Goal: Transaction & Acquisition: Purchase product/service

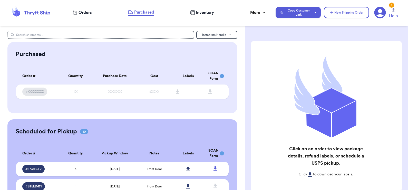
click at [76, 13] on icon at bounding box center [75, 13] width 4 height 4
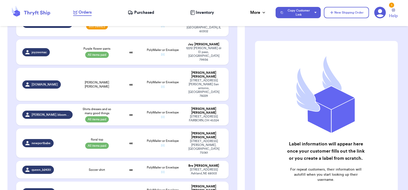
scroll to position [232, 0]
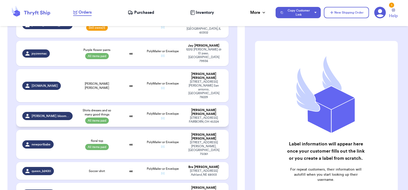
click at [61, 112] on div "jones.bloomphoto" at bounding box center [47, 116] width 50 height 8
select select "paid"
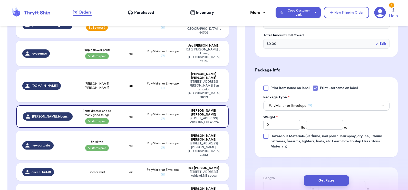
scroll to position [198, 0]
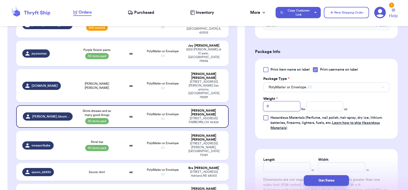
click at [287, 105] on input "0" at bounding box center [281, 107] width 37 height 10
type input "01"
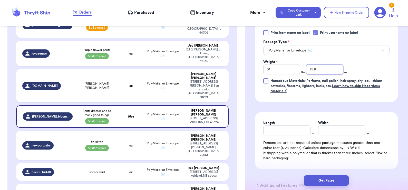
scroll to position [238, 0]
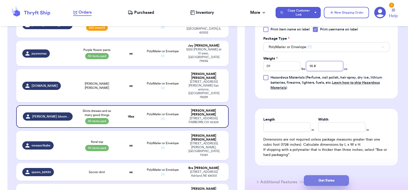
type input "14.8"
click at [326, 182] on button "Get Rates" at bounding box center [326, 180] width 45 height 11
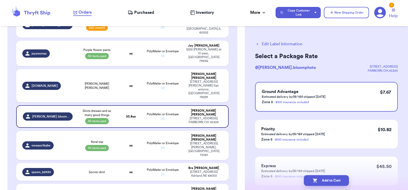
click at [326, 182] on button "Add to Cart" at bounding box center [326, 180] width 45 height 11
select select "paid"
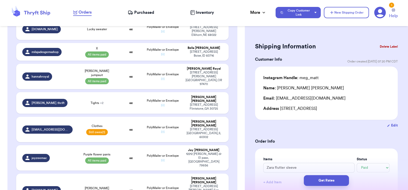
scroll to position [142, 0]
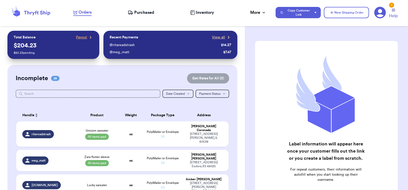
click at [212, 38] on span "View all" at bounding box center [218, 37] width 13 height 5
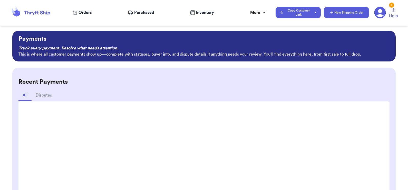
click at [336, 11] on button "New Shipping Order" at bounding box center [346, 12] width 45 height 11
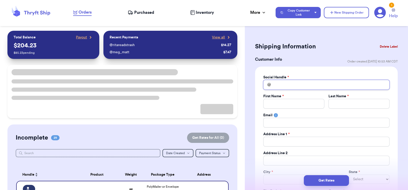
click at [281, 84] on input "Total Amount Paid" at bounding box center [326, 85] width 126 height 10
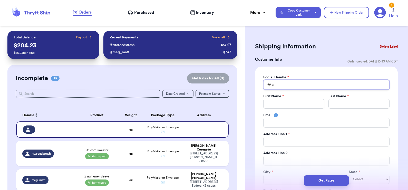
type input "a"
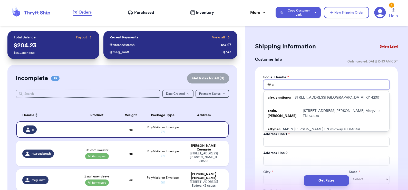
type input "at"
type input "atx"
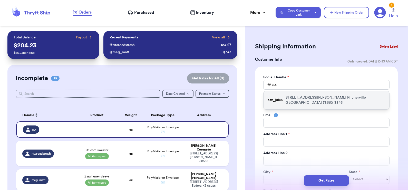
click at [290, 96] on p "537 Tanner Tr Pflugerville TX 78660-3846" at bounding box center [335, 100] width 101 height 10
type input "atx_jules"
type input "Julie"
type input "Fisher"
type input "537 Tanner Tr"
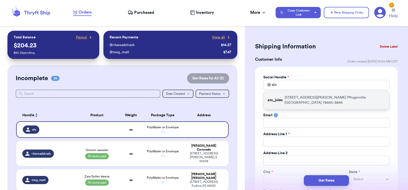
type input "Pflugerville"
select select "TX"
type input "78660-3846"
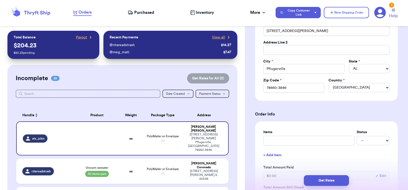
scroll to position [157, 0]
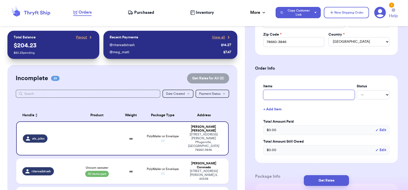
click at [287, 96] on input "text" at bounding box center [308, 95] width 91 height 10
type input "C"
type input "Ch"
type input "Cha"
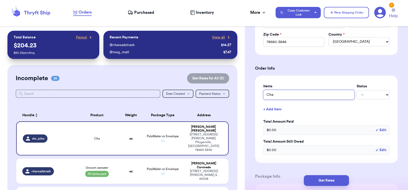
type input "Char"
type input "Charl"
type input "Charli"
type input "Charlie"
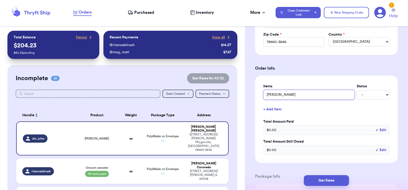
type input "Charlie B"
type input "Charlie Br"
type input "Charlie Bro"
type input "Charlie Brow"
type input "Charlie Brown"
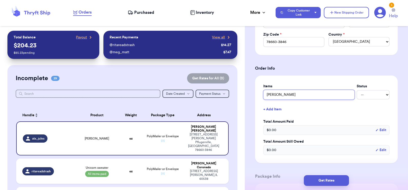
type input "Charlie Brown"
type input "Charlie Brown S"
type input "Charlie Brown"
type input "Charlie Brown C"
type input "Charlie Brown Ca"
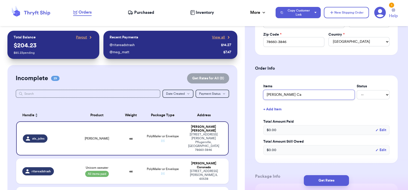
type input "Charlie Brown Car"
type input "Charlie Brown Card"
type input "Charlie Brown Cardi"
type input "Charlie Brown Cardig"
type input "Charlie Brown Cardiga"
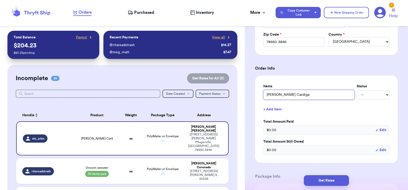
type input "Charlie Brown Cardigan"
click at [278, 106] on button "+ Add Item" at bounding box center [326, 109] width 130 height 11
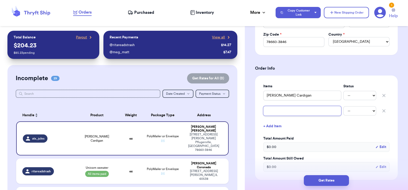
click at [278, 111] on input "text" at bounding box center [302, 111] width 78 height 10
type input "H"
type input "Ha"
type input "Han"
type input "Hann"
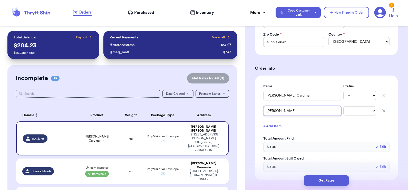
type input "Hanna"
type input "Hanna P"
type input "Hanna Pe"
type input "Hanna Pea"
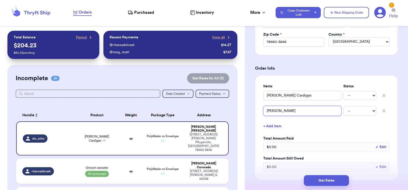
type input "Hanna Pear"
type input "Hanna Pear D"
type input "Hanna Pear Dr"
type input "Hanna Pear Dre"
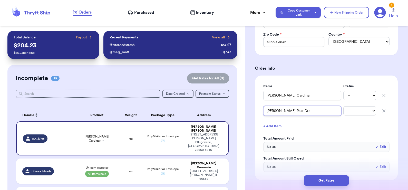
type input "Hanna Pear Dres"
type input "Hanna Pear Dress"
click at [273, 129] on button "+ Add Item" at bounding box center [326, 126] width 130 height 11
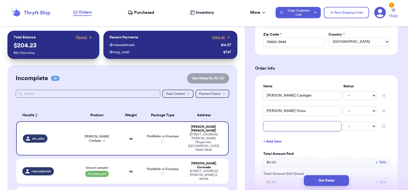
click at [273, 129] on input "text" at bounding box center [302, 127] width 78 height 10
type input "V"
type input "Va"
type input "Van"
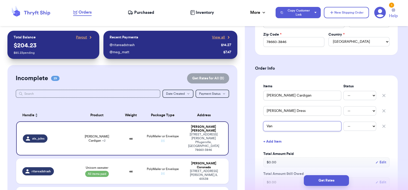
type input "Vanx"
type input "Van"
type input "Vans"
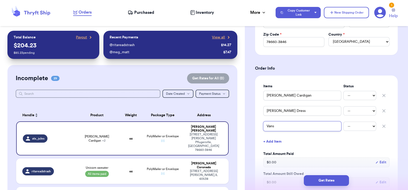
type input "Vans"
type input "Vans 9"
type input "Vans 9c"
type input "Vans 9c C"
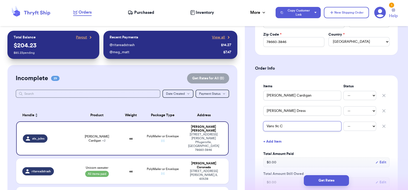
type input "Vans 9c Ch"
type input "Vans 9c Che"
type input "Vans 9c Chec"
type input "Vans 9c Check"
type input "Vans 9c Checke"
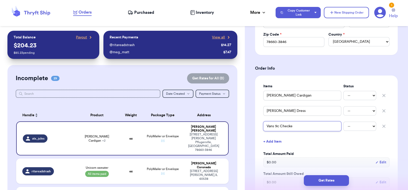
type input "Vans 9c Checker"
type input "Vans 9c Checkere"
type input "Vans 9c Checkered"
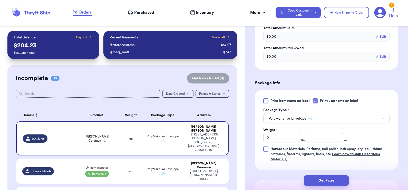
scroll to position [283, 0]
type input "Vans 9c Checkered"
click at [283, 135] on input "0" at bounding box center [281, 137] width 37 height 10
type input "01"
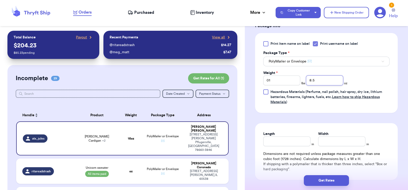
scroll to position [349, 0]
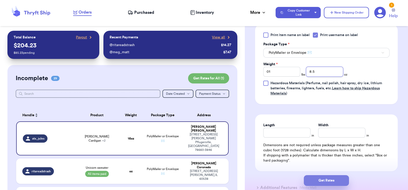
type input "8.5"
click at [327, 180] on button "Get Rates" at bounding box center [326, 180] width 45 height 11
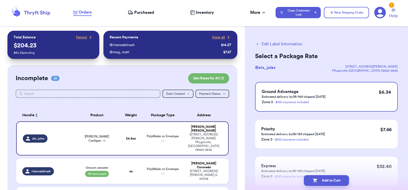
click at [327, 180] on button "Add to Cart" at bounding box center [326, 180] width 45 height 11
select select "paid"
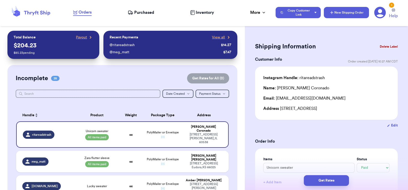
click at [335, 14] on button "New Shipping Order" at bounding box center [346, 12] width 45 height 11
select select "unknown"
type input "0"
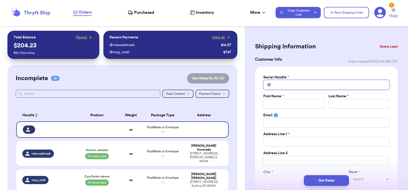
click at [299, 86] on input "Total Amount Paid" at bounding box center [326, 85] width 126 height 10
type input "c"
type input "ca"
type input "car"
type input "cara"
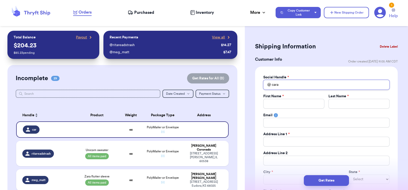
type input "caram"
type input "carame"
type input "caramel"
type input "caramele"
type input "caramelee"
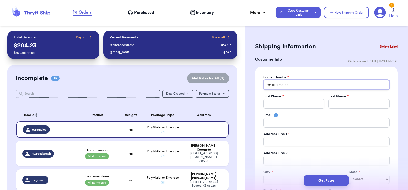
type input "caramelee1"
type input "caramelee16"
type input "C"
type input "Ca"
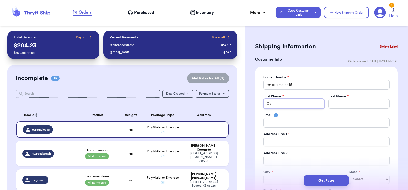
type input "Car"
type input "Cara"
type input "Caral"
type input "Carale"
type input "Caralee"
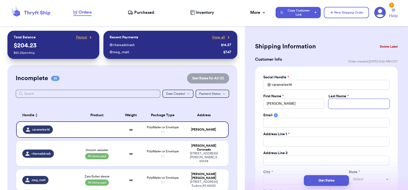
type input "G"
type input "Ga"
type input "Gat"
type input "Gate"
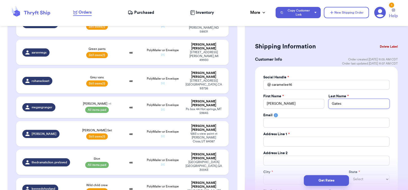
scroll to position [664, 0]
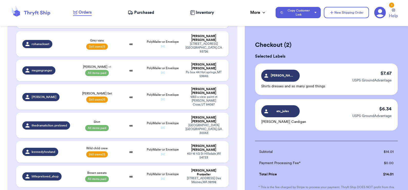
scroll to position [72, 0]
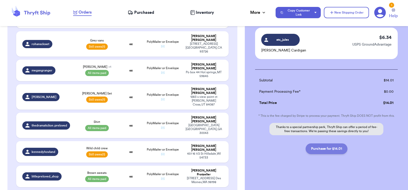
click at [323, 150] on button "Purchase for $14.01" at bounding box center [327, 149] width 42 height 11
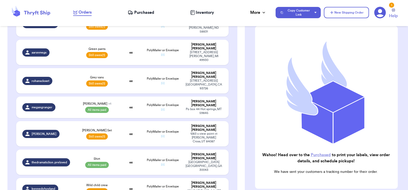
scroll to position [38, 0]
click at [321, 153] on link "Purchased" at bounding box center [321, 155] width 20 height 4
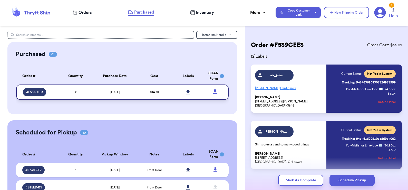
click at [186, 91] on icon at bounding box center [188, 92] width 4 height 4
click at [80, 12] on span "Orders" at bounding box center [85, 12] width 13 height 6
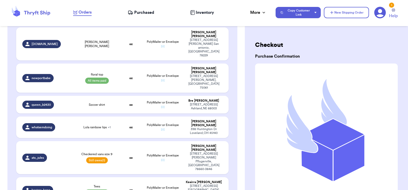
scroll to position [326, 0]
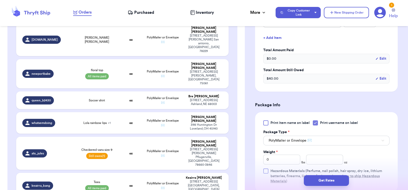
scroll to position [192, 0]
click at [282, 158] on input "0" at bounding box center [281, 160] width 37 height 10
click at [312, 162] on input "number" at bounding box center [324, 160] width 37 height 10
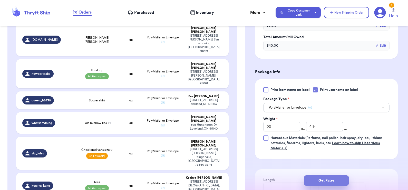
click at [321, 180] on button "Get Rates" at bounding box center [326, 180] width 45 height 11
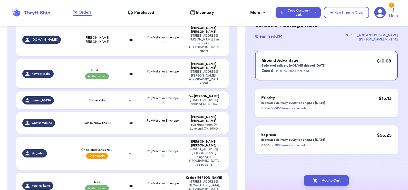
scroll to position [0, 0]
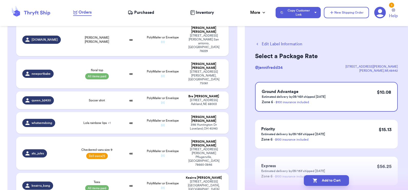
click at [291, 43] on button "Edit Label Information" at bounding box center [278, 44] width 47 height 6
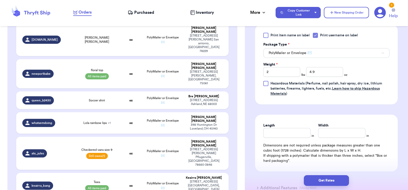
scroll to position [324, 0]
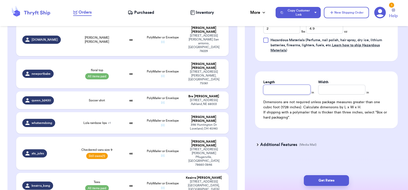
click at [285, 89] on input "Length" at bounding box center [286, 90] width 47 height 10
click at [324, 178] on button "Get Rates" at bounding box center [326, 180] width 45 height 11
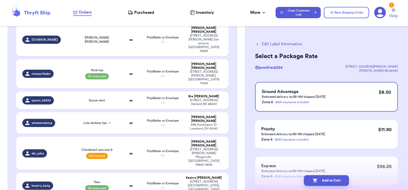
click at [324, 178] on button "Add to Cart" at bounding box center [326, 180] width 45 height 11
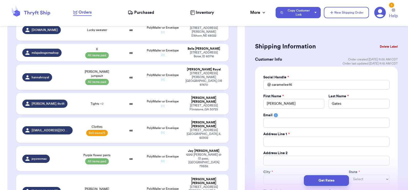
scroll to position [174, 0]
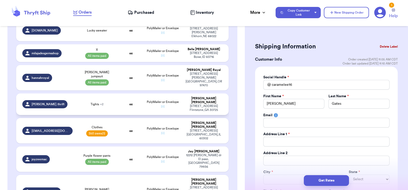
click at [113, 94] on td "Tights + 2" at bounding box center [97, 105] width 43 height 22
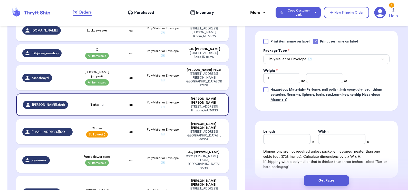
scroll to position [258, 0]
click at [322, 79] on input "number" at bounding box center [324, 79] width 37 height 10
click at [319, 180] on button "Get Rates" at bounding box center [326, 180] width 45 height 11
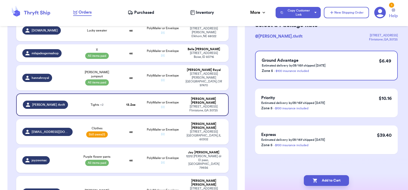
scroll to position [0, 0]
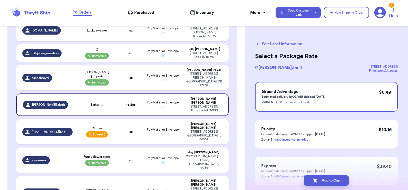
click at [319, 180] on button "Add to Cart" at bounding box center [326, 180] width 45 height 11
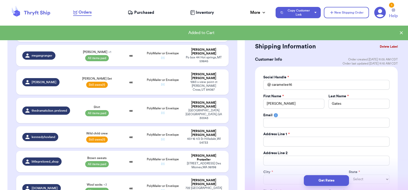
scroll to position [622, 0]
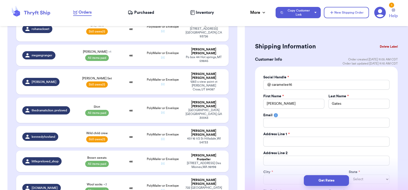
click at [382, 45] on button "Delete Label" at bounding box center [389, 46] width 22 height 11
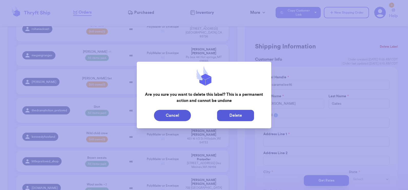
click at [233, 118] on button "Delete" at bounding box center [235, 115] width 37 height 11
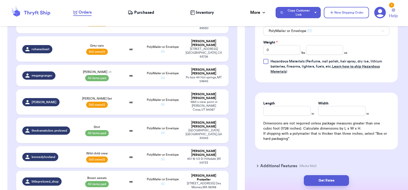
scroll to position [256, 0]
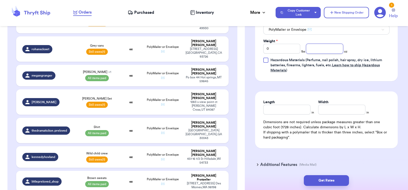
click at [316, 44] on input "number" at bounding box center [324, 49] width 37 height 10
click at [325, 179] on button "Get Rates" at bounding box center [326, 180] width 45 height 11
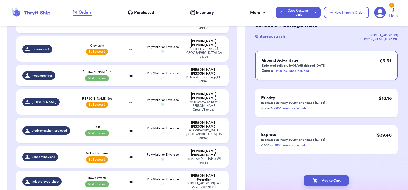
scroll to position [0, 0]
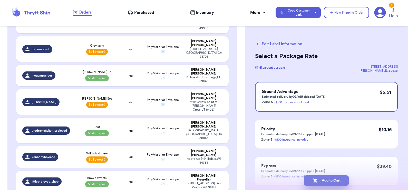
click at [327, 178] on button "Add to Cart" at bounding box center [326, 180] width 45 height 11
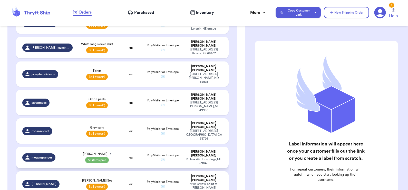
scroll to position [474, 0]
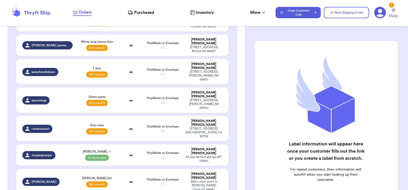
select select "paid"
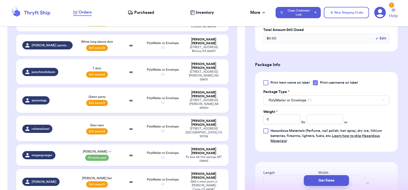
scroll to position [286, 0]
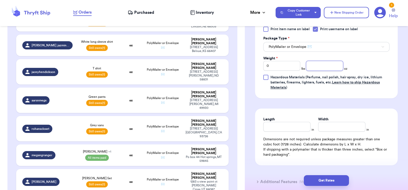
click at [316, 64] on input "number" at bounding box center [324, 66] width 37 height 10
type input "14.9"
click at [321, 182] on button "Get Rates" at bounding box center [326, 180] width 45 height 11
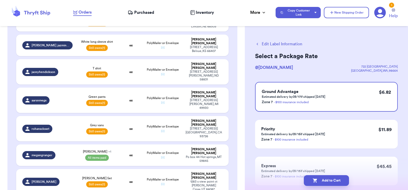
click at [288, 44] on button "Edit Label Information" at bounding box center [278, 44] width 47 height 6
select select "paid"
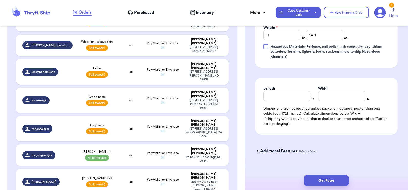
scroll to position [324, 0]
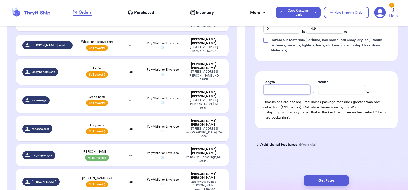
click at [278, 90] on input "Length" at bounding box center [286, 90] width 47 height 10
type input "9"
type input "7"
click at [326, 183] on button "Get Rates" at bounding box center [326, 180] width 45 height 11
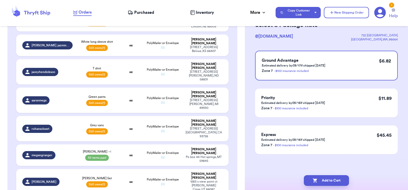
scroll to position [0, 0]
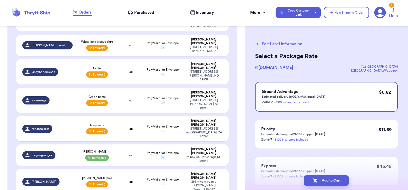
click at [277, 44] on button "Edit Label Information" at bounding box center [278, 44] width 47 height 6
select select "paid"
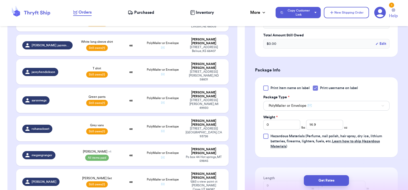
scroll to position [324, 0]
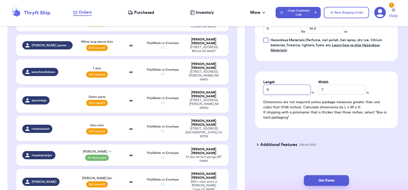
drag, startPoint x: 271, startPoint y: 91, endPoint x: 266, endPoint y: 89, distance: 6.1
click at [266, 89] on input "9" at bounding box center [286, 90] width 47 height 10
drag, startPoint x: 330, startPoint y: 87, endPoint x: 303, endPoint y: 86, distance: 27.0
click at [303, 86] on div "Length * in Width * 7 in" at bounding box center [326, 87] width 126 height 15
click at [324, 181] on button "Get Rates" at bounding box center [326, 180] width 45 height 11
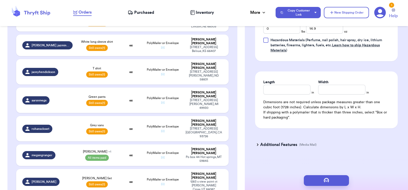
scroll to position [0, 0]
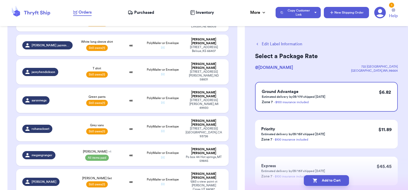
click at [341, 14] on button "New Shipping Order" at bounding box center [346, 12] width 45 height 11
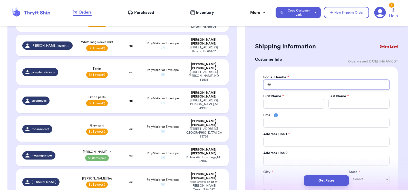
click at [292, 85] on input "Total Amount Paid" at bounding box center [326, 85] width 126 height 10
type input "a"
type input "am"
type input "ama"
type input "aman"
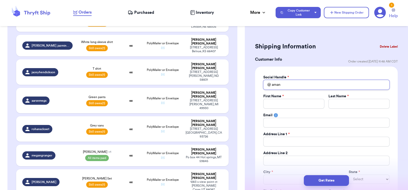
type input "amand"
type input "amanda"
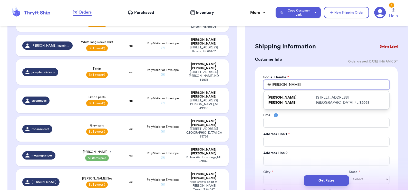
type input "amanda"
click at [379, 47] on button "Delete Label" at bounding box center [389, 46] width 22 height 11
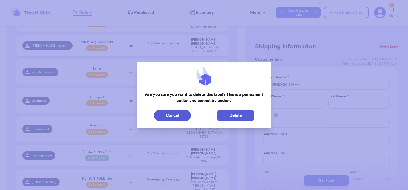
click at [241, 113] on button "Delete" at bounding box center [235, 115] width 37 height 11
type input "Zara flutter sleeve"
select select "paid"
type input "8"
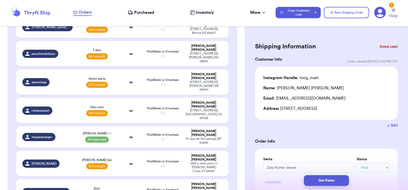
scroll to position [475, 0]
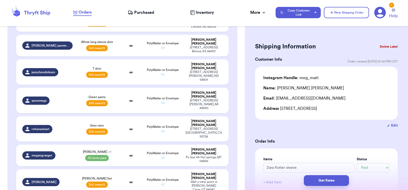
type input "Baby Blue Soft Overalls"
type input "14.9"
type input "20"
select select "paid"
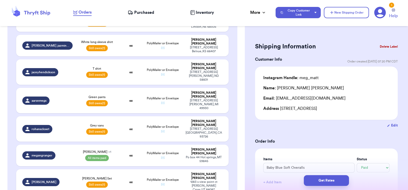
select select "paid"
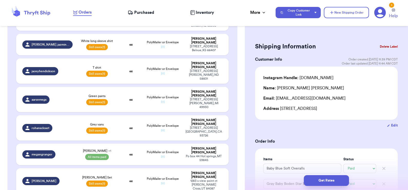
scroll to position [474, 0]
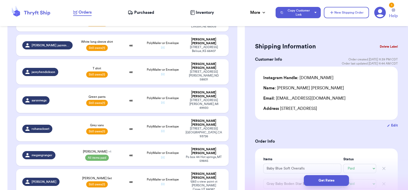
click at [381, 45] on button "Delete Label" at bounding box center [389, 46] width 22 height 11
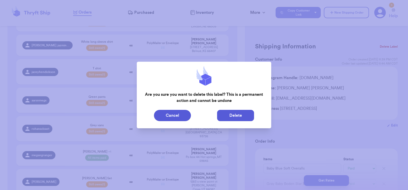
click at [234, 115] on button "Delete" at bounding box center [235, 115] width 37 height 11
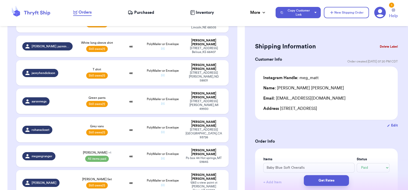
type input "Zara flutter sleeve"
type input "8"
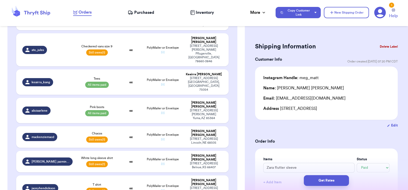
scroll to position [358, 0]
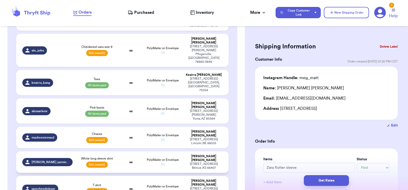
click at [129, 152] on td "oz" at bounding box center [130, 163] width 25 height 22
type input "White long sleeve shirt"
select select "unpaid"
type input "0"
type input "8.5"
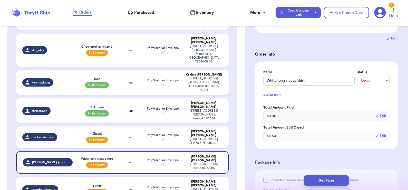
scroll to position [87, 0]
click at [130, 127] on td "oz" at bounding box center [130, 138] width 25 height 22
type input "Chacos"
type input "18.86"
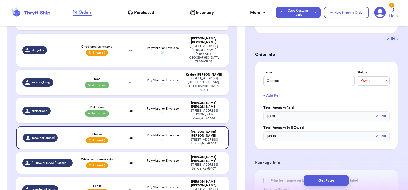
type input "Megan Granger"
select select "paid"
type input "18"
type input "0"
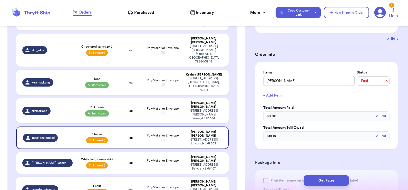
select select "paid"
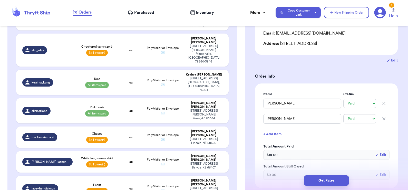
scroll to position [65, 0]
click at [298, 105] on input "Megan Granger" at bounding box center [302, 104] width 78 height 10
click at [295, 103] on input "Megan Granger" at bounding box center [302, 104] width 78 height 10
drag, startPoint x: 295, startPoint y: 103, endPoint x: 258, endPoint y: 106, distance: 37.6
click at [258, 106] on div "Items Status Megan Granger -- Paid Owes Megan Granger -- Paid Owes + Add Item T…" at bounding box center [326, 136] width 143 height 105
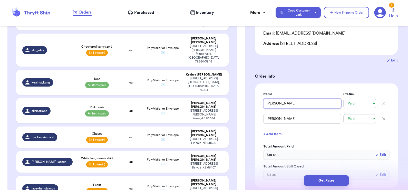
type input "L"
type input "Li"
type input "Liv"
type input "Livi"
type input "Livie"
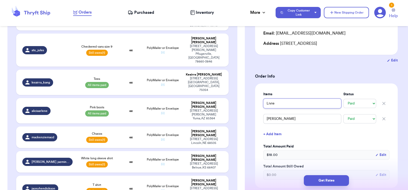
type input "Livie"
type input "Livie L"
type input "Livie Lu"
type input "Livie Luc"
type input "Livie Luca"
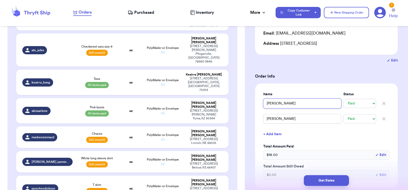
type input "Livie Luca"
type input "Livie Luca B"
type input "Livie Luca Bo"
type input "Livie Luca Boo"
type input "Livie Luca Booy"
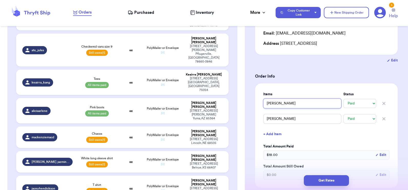
type input "Livie Luca Boo"
type input "Livie Luca Boot"
type input "Livie Luca Booti"
type input "Livie Luca Bootie"
type input "[PERSON_NAME] Booties"
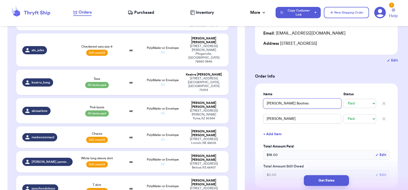
type input "[PERSON_NAME] Booties"
click at [383, 119] on icon "button" at bounding box center [384, 119] width 3 height 3
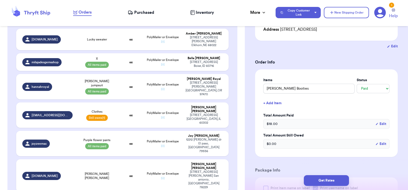
scroll to position [117, 0]
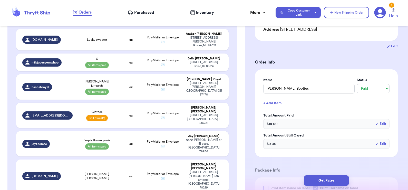
click at [132, 160] on td "oz" at bounding box center [130, 176] width 25 height 33
type input "[PERSON_NAME] [PERSON_NAME]"
select select "unknown"
type input "0"
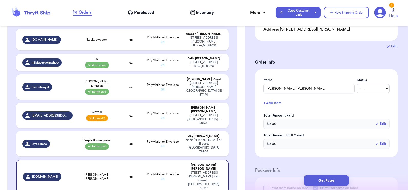
click at [271, 104] on button "+ Add Item" at bounding box center [326, 103] width 130 height 11
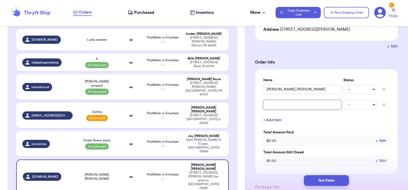
click at [271, 104] on input "text" at bounding box center [302, 105] width 78 height 10
type input "B"
type input "Bo"
type input "Boo"
type input "Book"
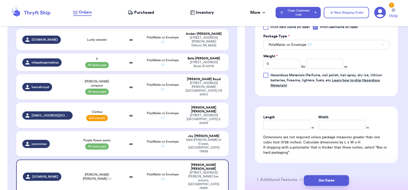
scroll to position [258, 0]
type input "Book"
click at [317, 63] on input "number" at bounding box center [324, 64] width 37 height 10
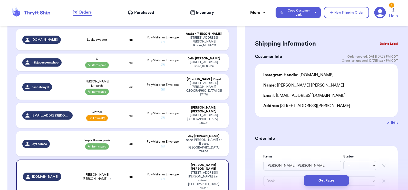
scroll to position [0, 0]
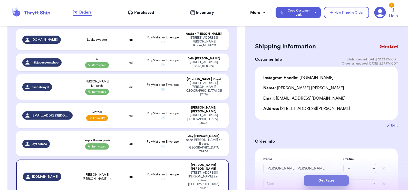
type input "10.9"
click at [327, 178] on button "Get Rates" at bounding box center [326, 180] width 45 height 11
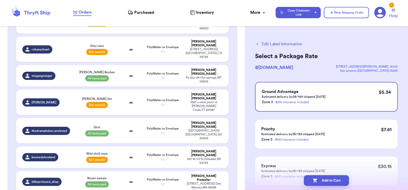
scroll to position [581, 0]
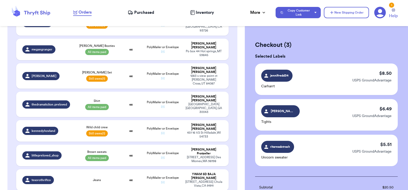
scroll to position [107, 0]
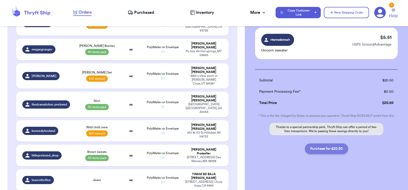
click at [326, 149] on button "Purchase for $20.50" at bounding box center [326, 149] width 43 height 11
checkbox input "false"
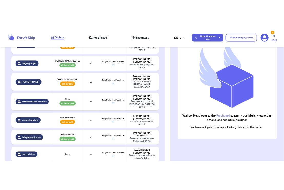
scroll to position [525, 0]
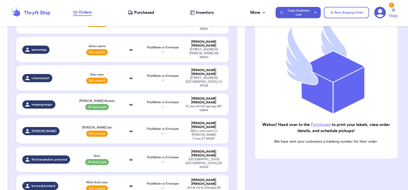
click at [314, 123] on link "Purchased" at bounding box center [321, 125] width 20 height 4
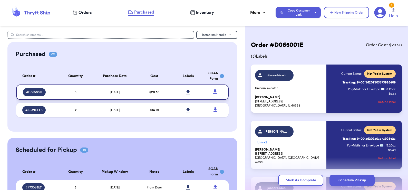
click at [186, 90] on icon at bounding box center [188, 92] width 4 height 5
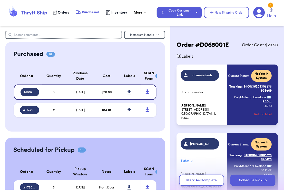
click at [62, 11] on span "Orders" at bounding box center [63, 12] width 11 height 5
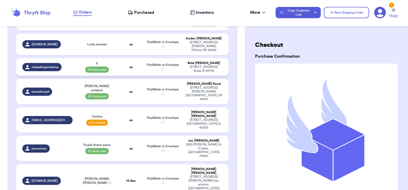
scroll to position [119, 0]
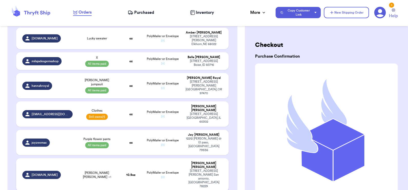
click at [57, 171] on div "[DOMAIN_NAME]" at bounding box center [47, 175] width 50 height 8
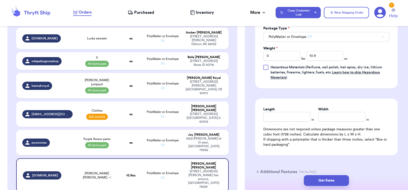
scroll to position [265, 0]
drag, startPoint x: 319, startPoint y: 54, endPoint x: 306, endPoint y: 53, distance: 13.1
click at [306, 53] on input "10.9" at bounding box center [324, 56] width 37 height 10
type input "11.3"
click at [329, 178] on button "Get Rates" at bounding box center [326, 180] width 45 height 11
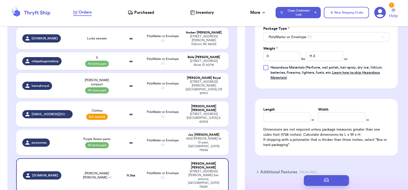
scroll to position [0, 0]
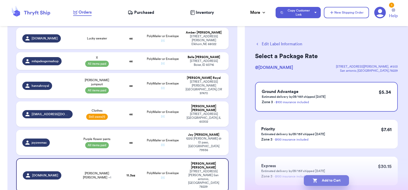
click at [321, 181] on button "Add to Cart" at bounding box center [326, 180] width 45 height 11
select select "paid"
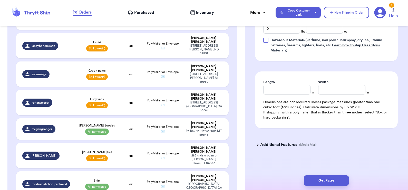
scroll to position [523, 0]
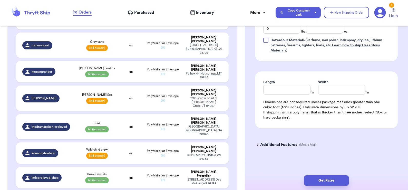
scroll to position [36, 0]
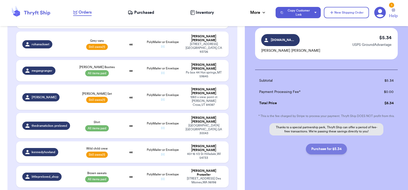
click at [330, 151] on button "Purchase for $5.34" at bounding box center [326, 149] width 41 height 11
checkbox input "false"
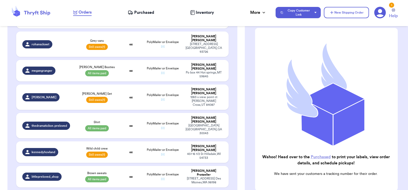
scroll to position [504, 0]
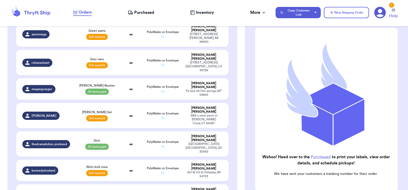
click at [318, 155] on link "Purchased" at bounding box center [321, 157] width 20 height 4
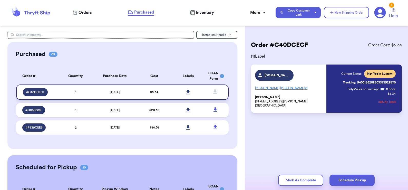
click at [186, 91] on icon at bounding box center [188, 92] width 4 height 4
click at [83, 12] on span "Orders" at bounding box center [85, 12] width 13 height 6
